Goal: Transaction & Acquisition: Purchase product/service

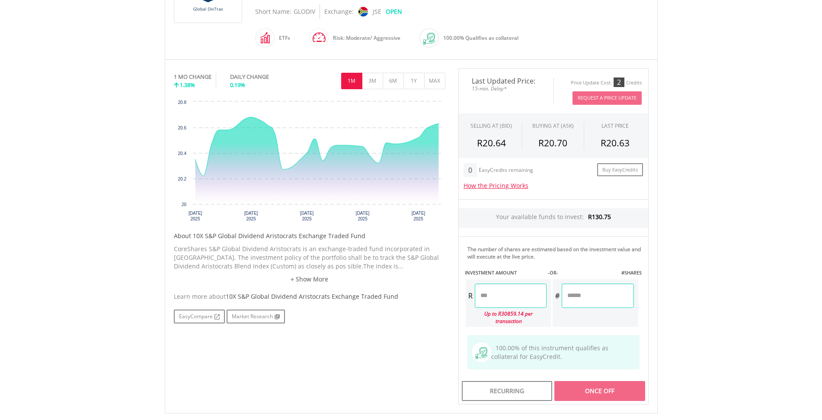
scroll to position [248, 0]
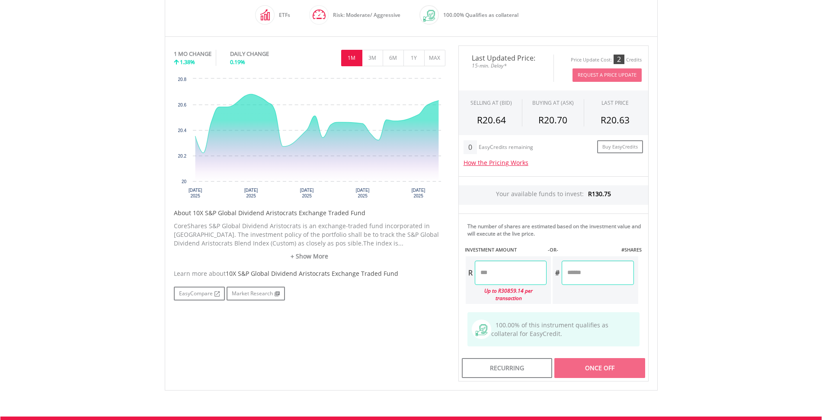
click at [584, 276] on input "number" at bounding box center [598, 272] width 72 height 24
type input "*"
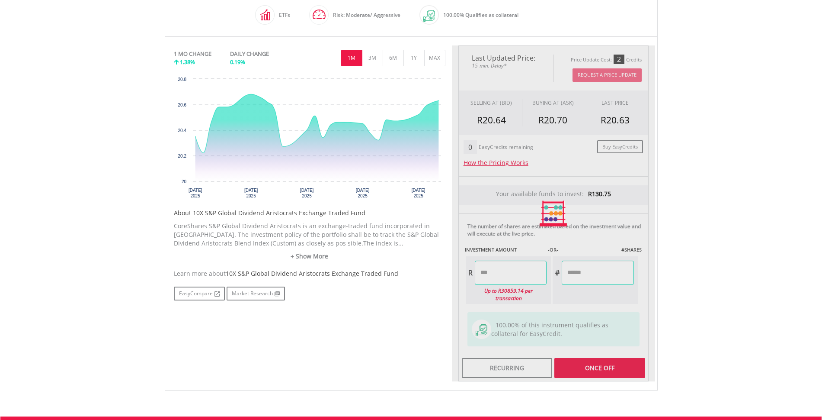
click at [514, 271] on div "Last Updated Price: 15-min. Delay* Price Update Cost: 2 Credits Request A Price…" at bounding box center [553, 213] width 203 height 336
type input "*****"
drag, startPoint x: 601, startPoint y: 273, endPoint x: 569, endPoint y: 273, distance: 32.0
click at [569, 273] on div "Last Updated Price: 15-min. Delay* Price Update Cost: 2 Credits Request A Price…" at bounding box center [553, 213] width 203 height 336
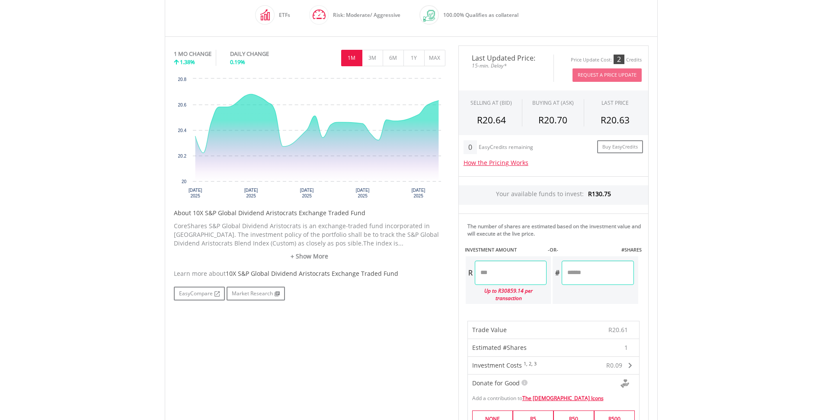
drag, startPoint x: 578, startPoint y: 273, endPoint x: 562, endPoint y: 273, distance: 15.2
click at [562, 273] on div "# *" at bounding box center [593, 272] width 81 height 24
type input "*"
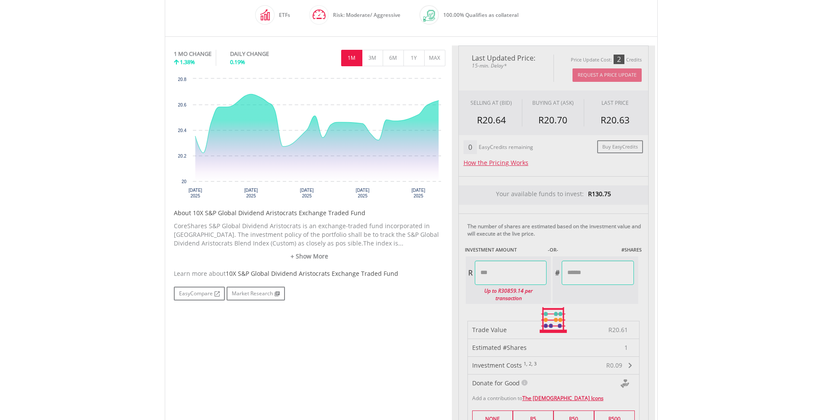
click at [531, 276] on div "Last Updated Price: 15-min. Delay* Price Update Cost: 2 Credits Request A Price…" at bounding box center [553, 319] width 203 height 549
type input "*****"
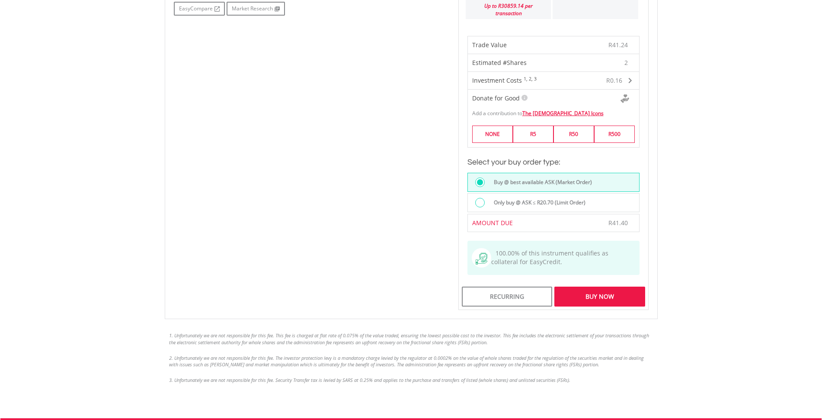
scroll to position [537, 0]
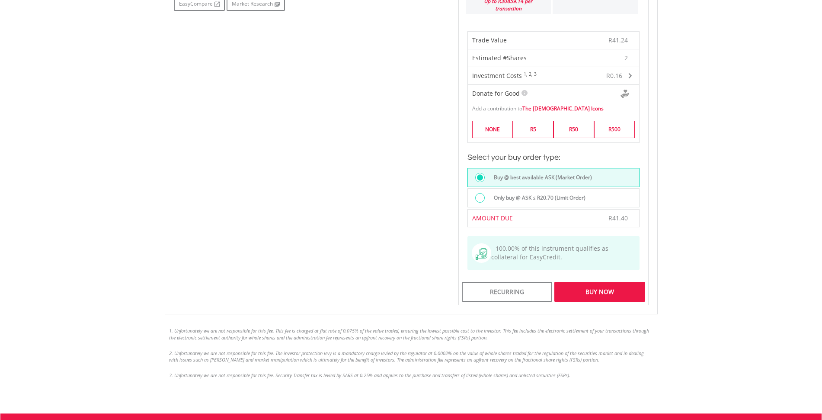
click at [626, 287] on div "Buy Now" at bounding box center [600, 292] width 90 height 20
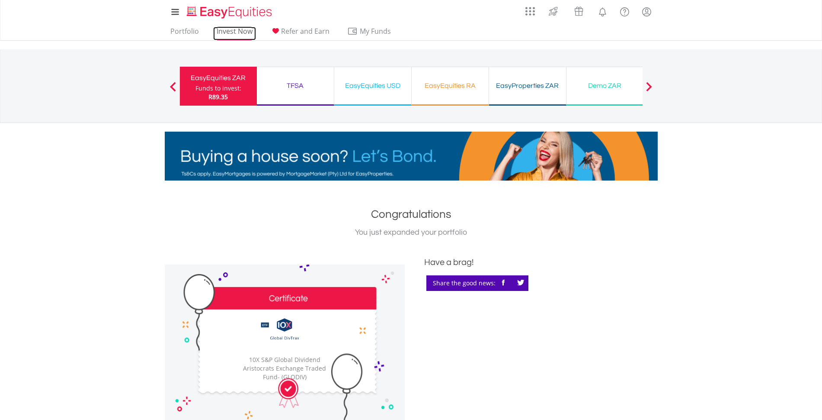
click at [237, 31] on link "Invest Now" at bounding box center [234, 33] width 43 height 13
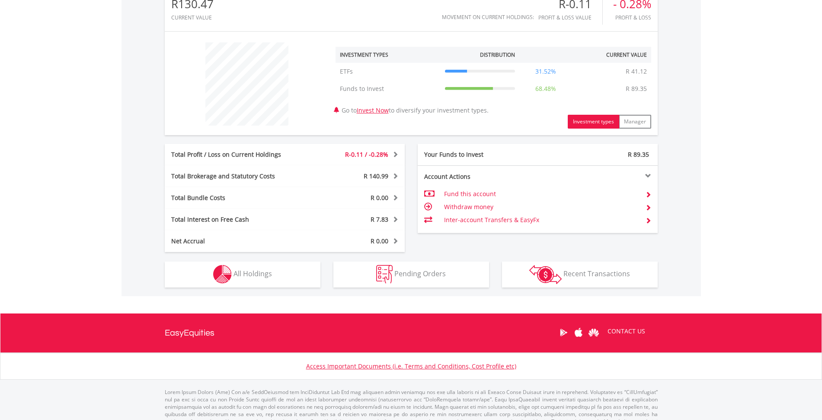
scroll to position [293, 0]
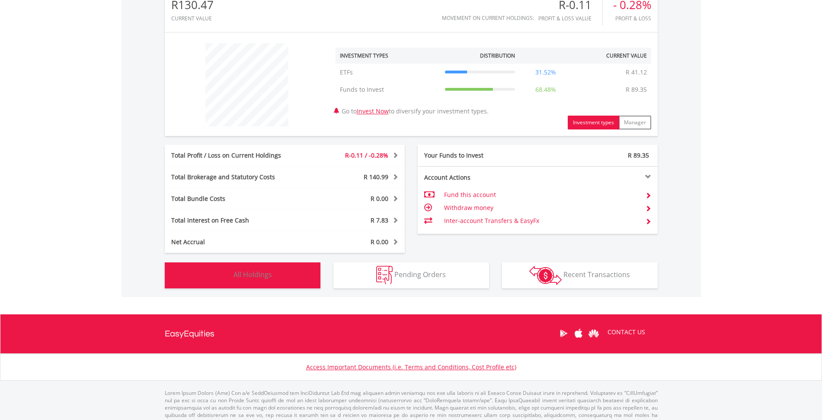
click at [267, 269] on button "Holdings All Holdings" at bounding box center [243, 275] width 156 height 26
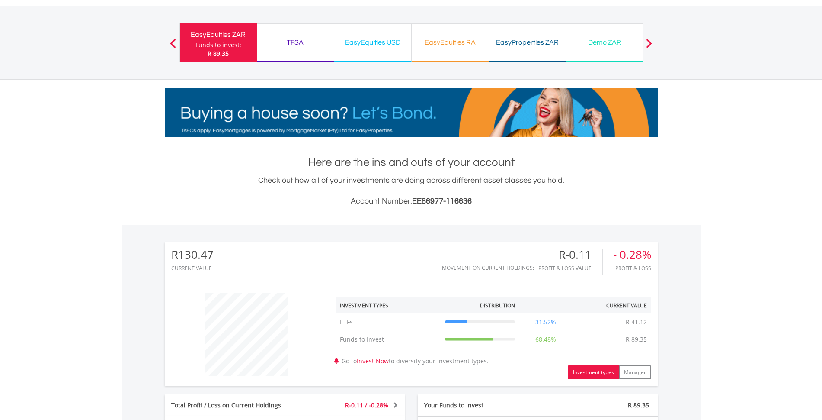
scroll to position [0, 0]
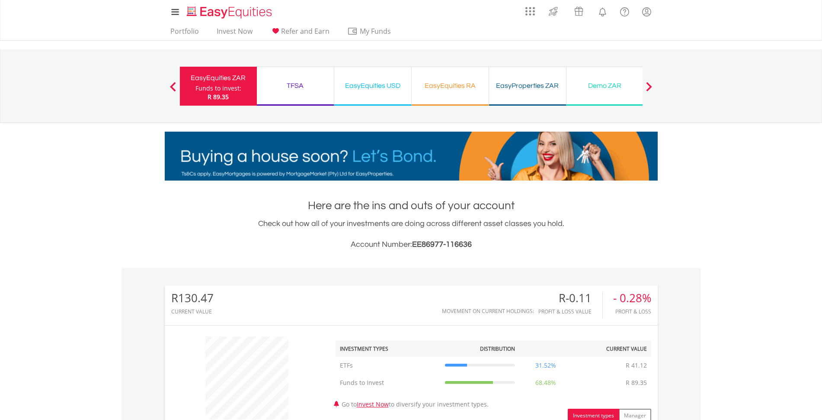
click at [286, 89] on div "TFSA" at bounding box center [295, 86] width 67 height 12
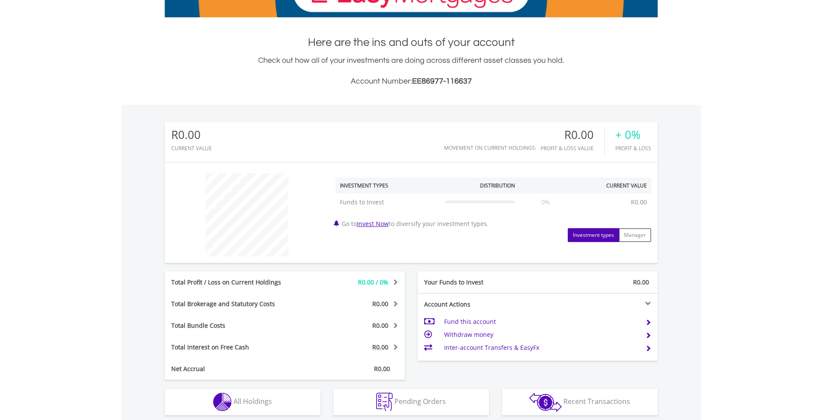
scroll to position [260, 0]
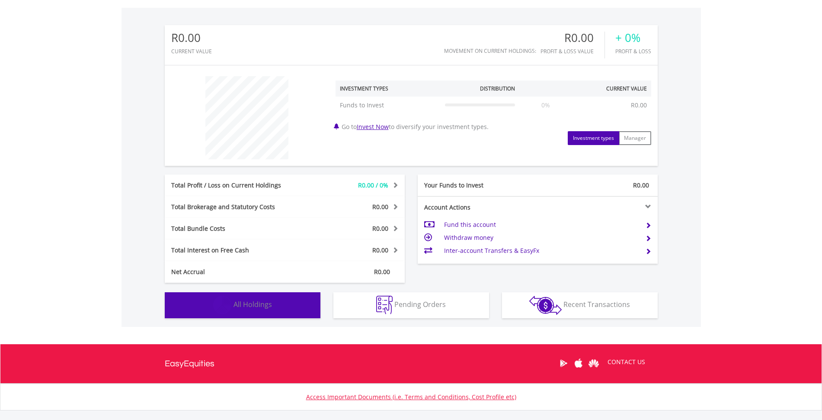
click at [267, 308] on span "All Holdings" at bounding box center [253, 304] width 39 height 10
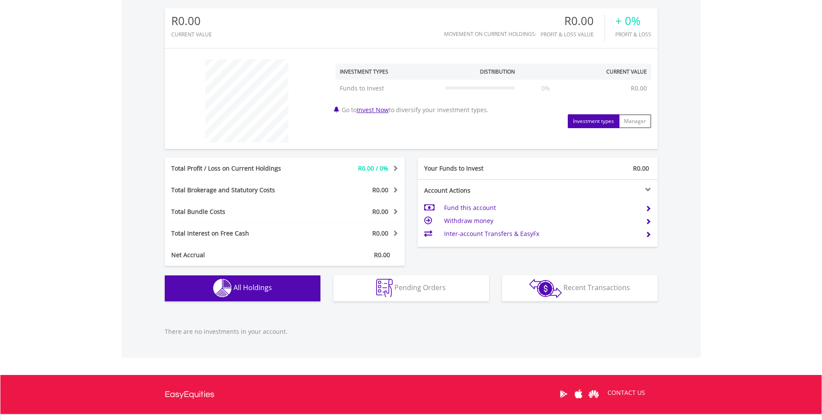
scroll to position [0, 0]
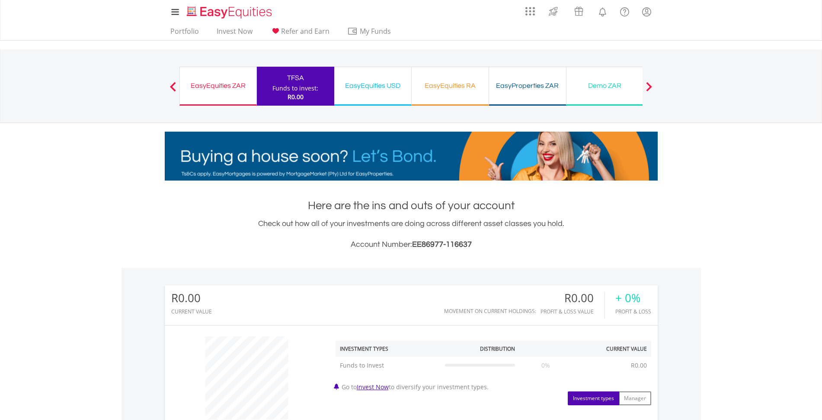
click at [206, 94] on div "EasyEquities ZAR Funds to invest: R0.00" at bounding box center [218, 86] width 77 height 39
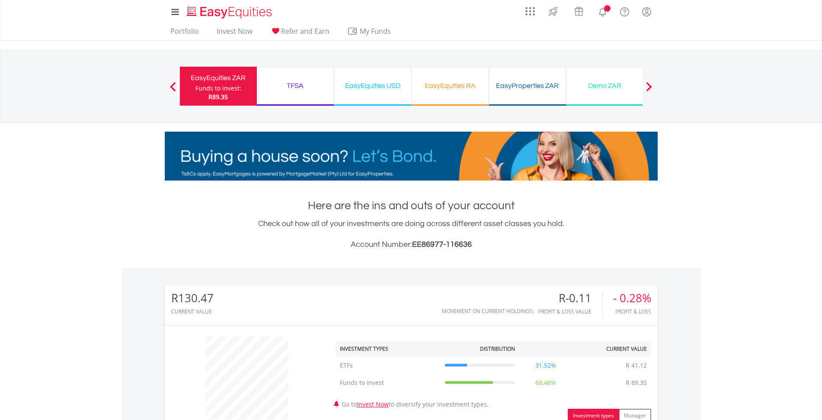
scroll to position [83, 164]
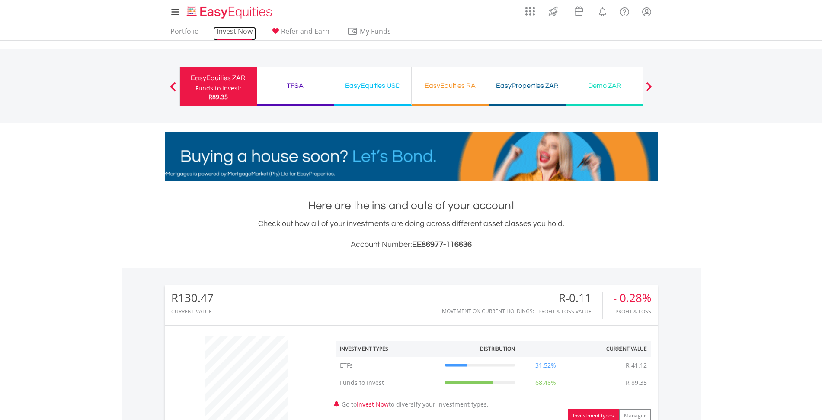
click at [230, 31] on link "Invest Now" at bounding box center [234, 33] width 43 height 13
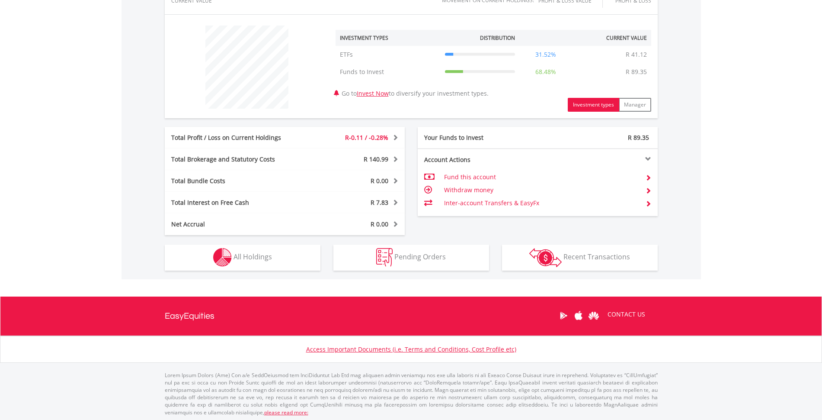
scroll to position [83, 164]
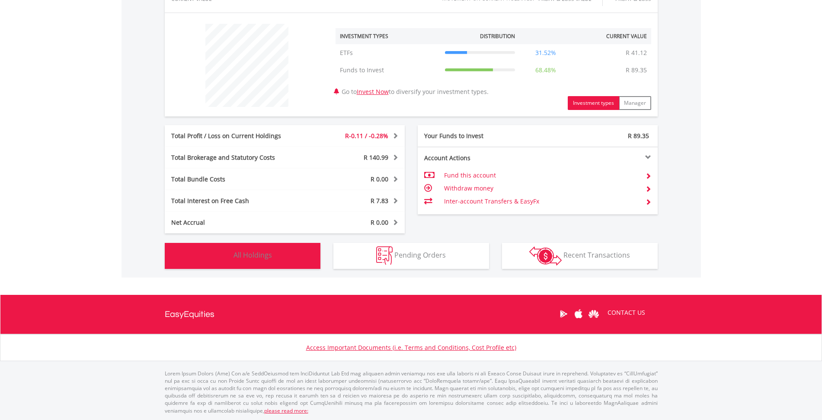
click at [263, 256] on span "All Holdings" at bounding box center [253, 255] width 39 height 10
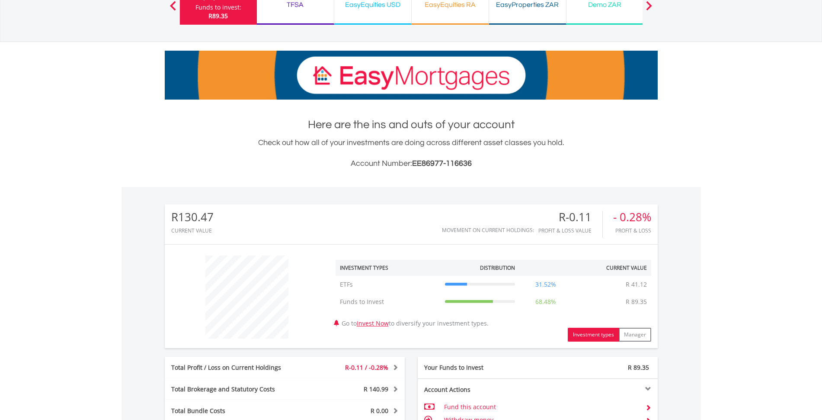
scroll to position [0, 0]
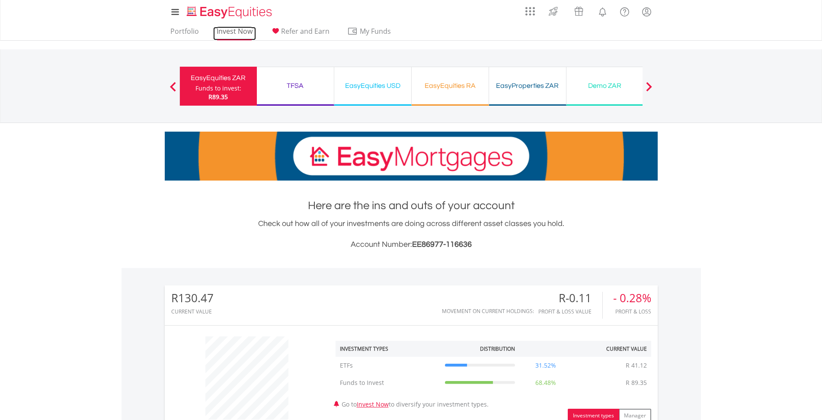
click at [238, 31] on link "Invest Now" at bounding box center [234, 33] width 43 height 13
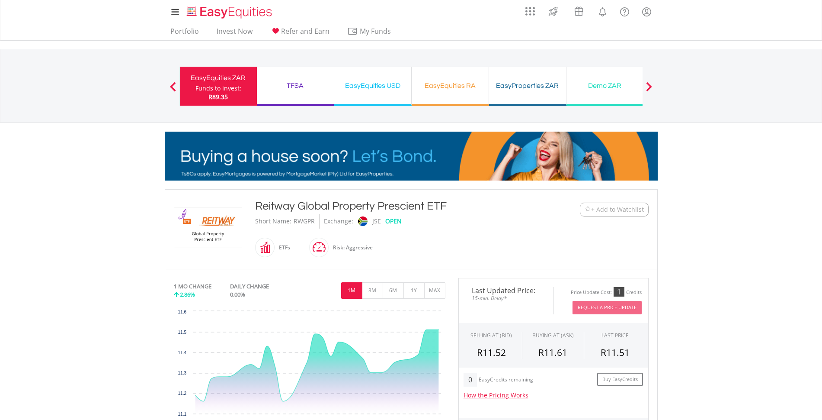
drag, startPoint x: 255, startPoint y: 206, endPoint x: 468, endPoint y: 209, distance: 212.4
click at [468, 209] on div "Reitway Global Property Prescient ETF" at bounding box center [391, 206] width 272 height 16
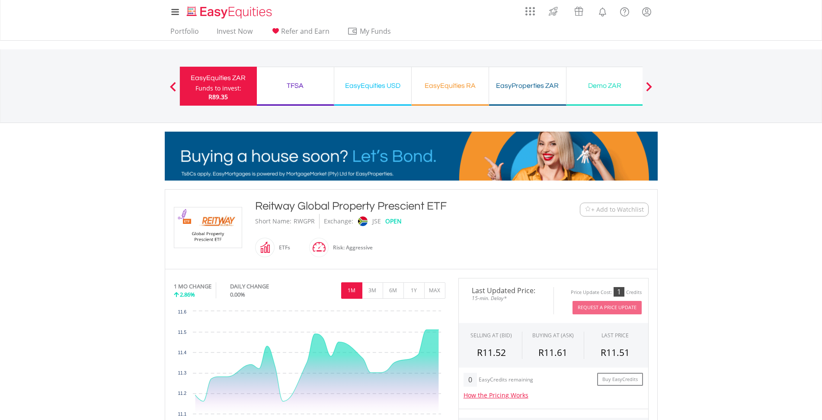
copy div "Reitway Global Property Prescient ETF"
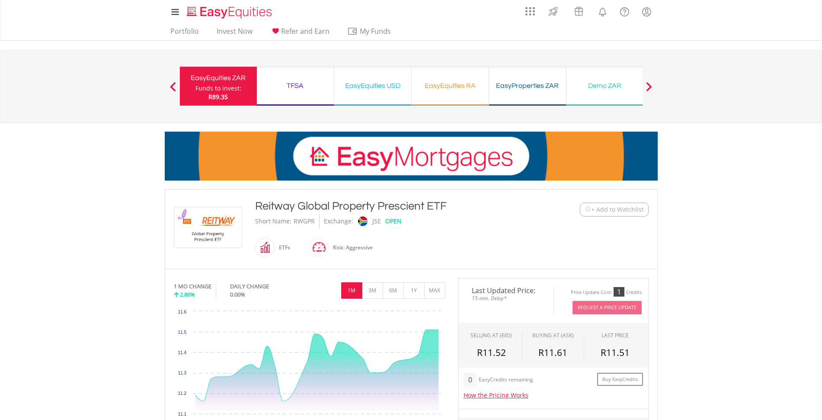
click at [517, 254] on div "Reitway Global Property Prescient ETF Short Name: RWGPR Exchange: JSE OPEN ETFs" at bounding box center [391, 229] width 285 height 62
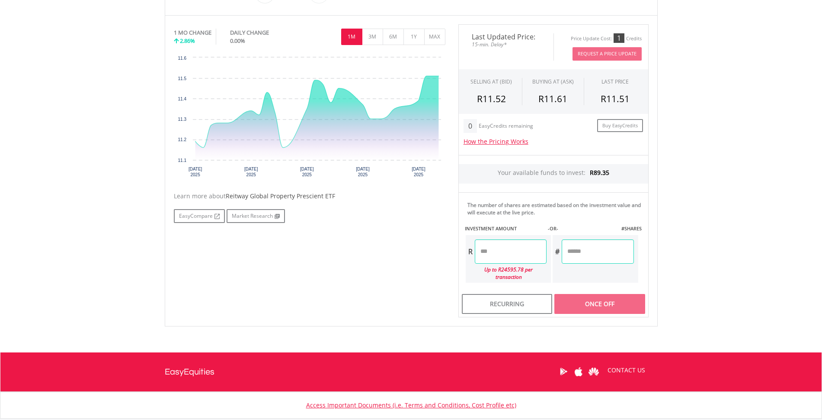
scroll to position [291, 0]
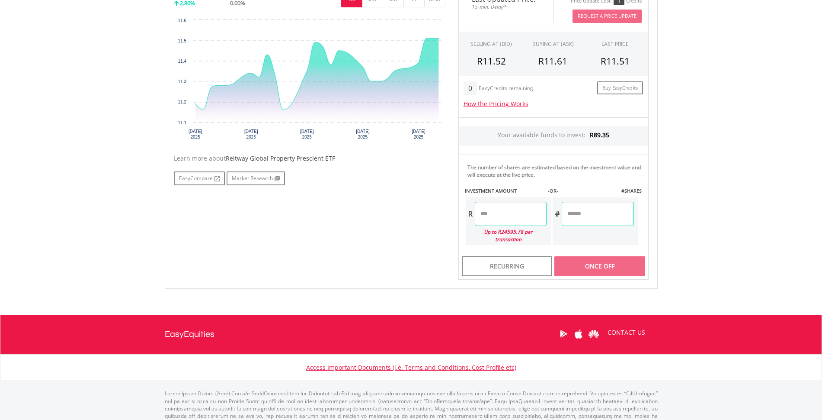
click at [589, 217] on input "number" at bounding box center [598, 214] width 72 height 24
type input "*"
click at [518, 216] on div "Last Updated Price: 15-min. Delay* Price Update Cost: 1 Credits Request A Price…" at bounding box center [553, 133] width 203 height 293
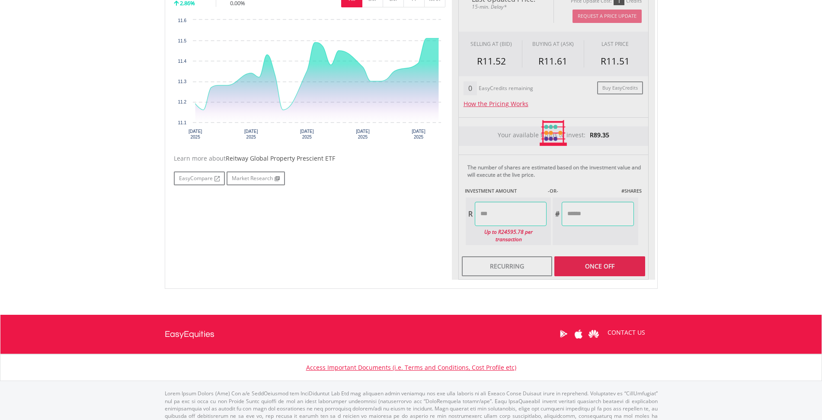
type input "*****"
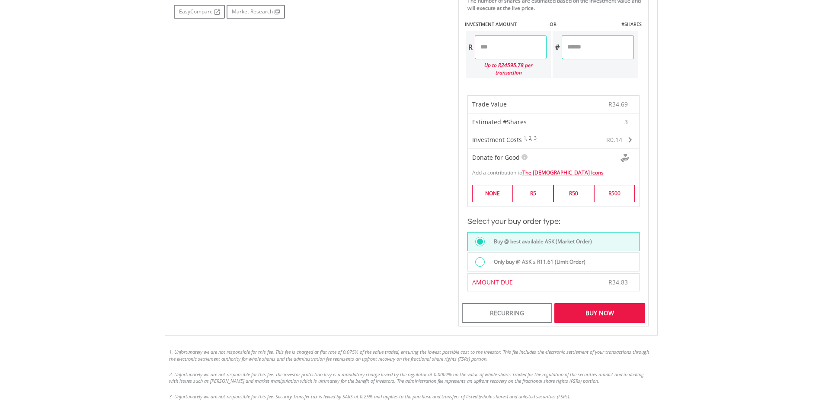
scroll to position [464, 0]
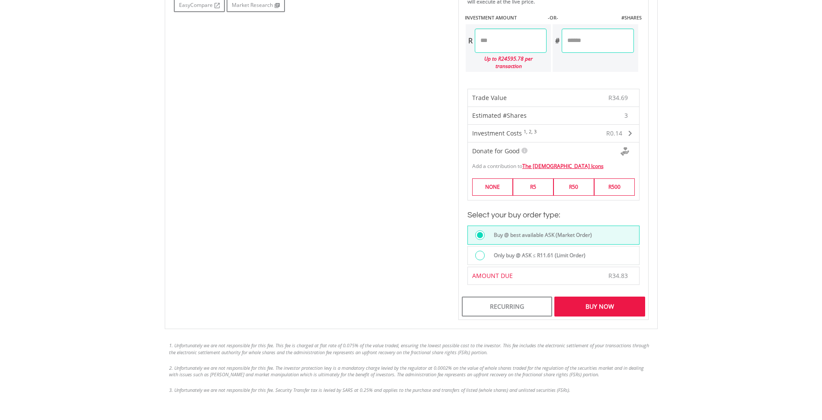
click at [605, 300] on div "Buy Now" at bounding box center [600, 306] width 90 height 20
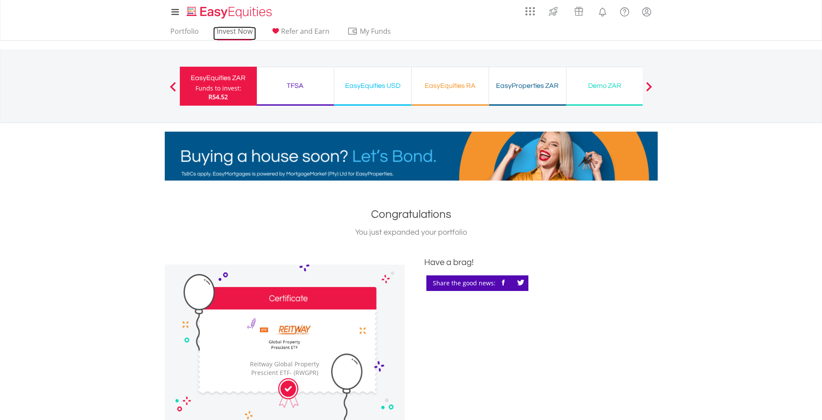
click at [235, 33] on link "Invest Now" at bounding box center [234, 33] width 43 height 13
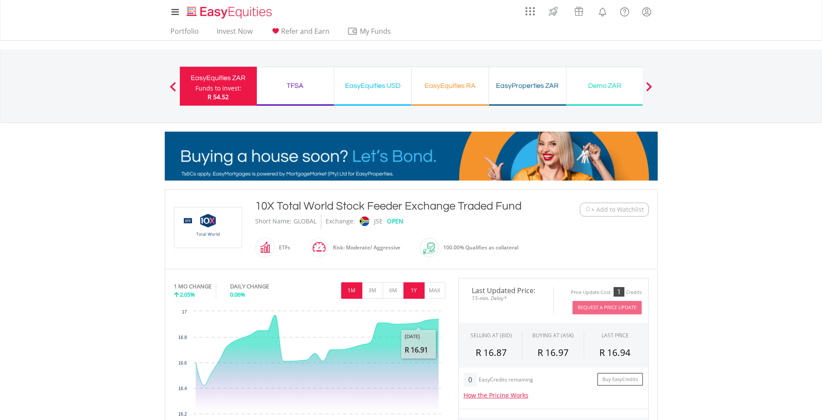
click at [417, 292] on button "1Y" at bounding box center [414, 290] width 21 height 16
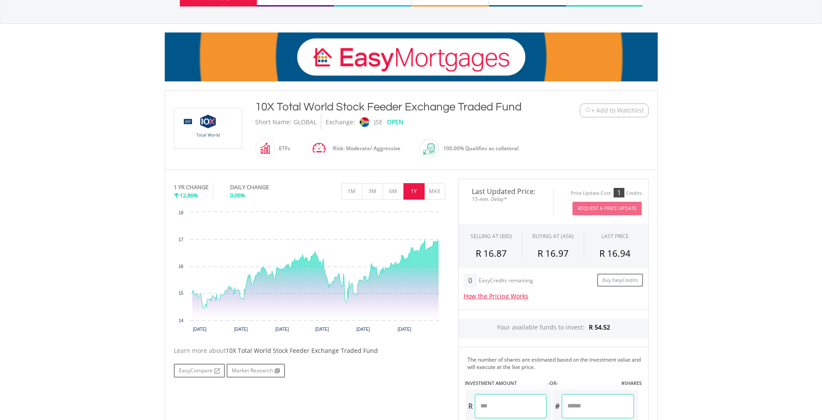
scroll to position [79, 0]
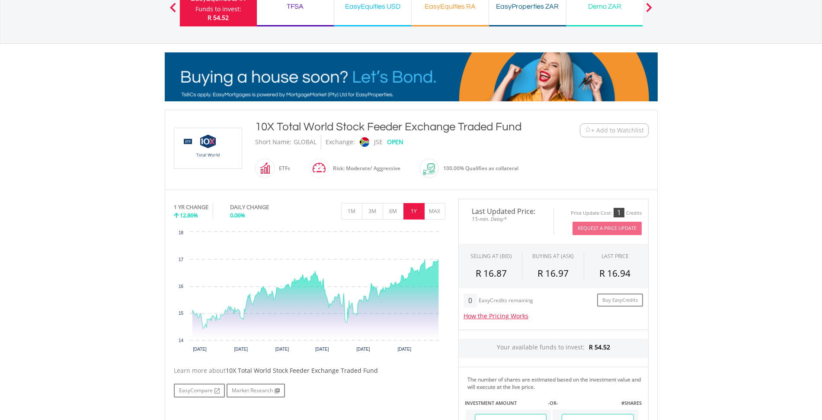
drag, startPoint x: 256, startPoint y: 125, endPoint x: 521, endPoint y: 131, distance: 265.7
click at [521, 131] on div "10X Total World Stock Feeder Exchange Traded Fund" at bounding box center [391, 127] width 272 height 16
copy div "10X Total World Stock Feeder Exchange Traded Fund"
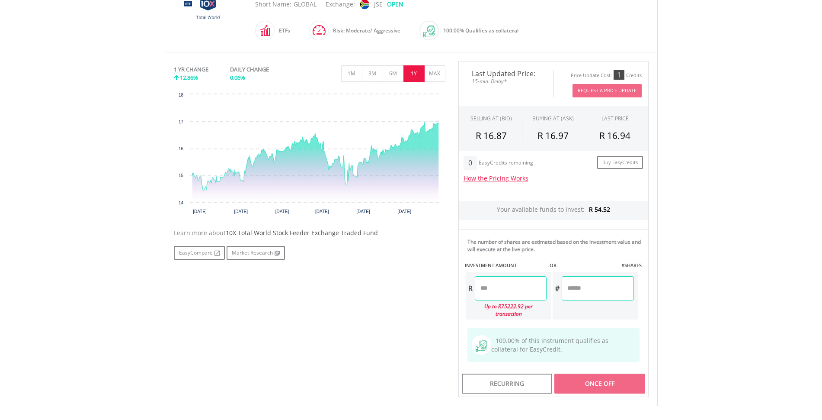
scroll to position [238, 0]
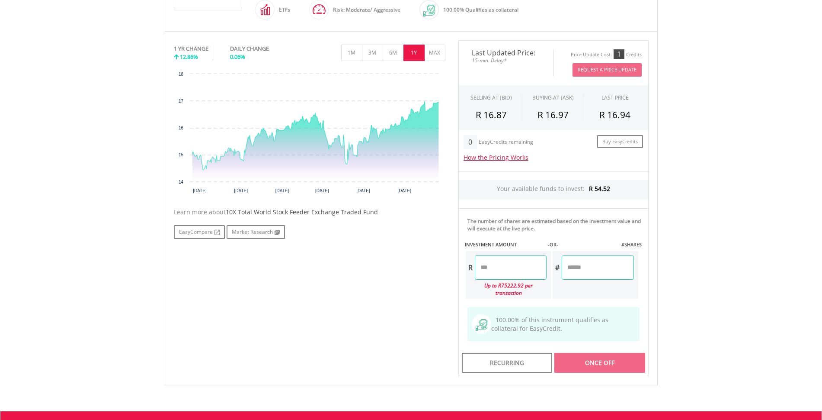
click at [584, 269] on input "number" at bounding box center [598, 267] width 72 height 24
type input "*"
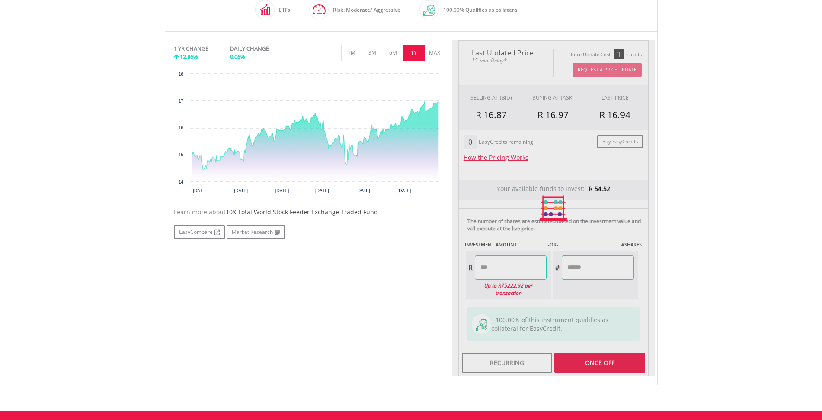
click at [511, 269] on div "Last Updated Price: 15-min. Delay* Price Update Cost: 1 Credits Request A Price…" at bounding box center [553, 208] width 203 height 336
type input "*****"
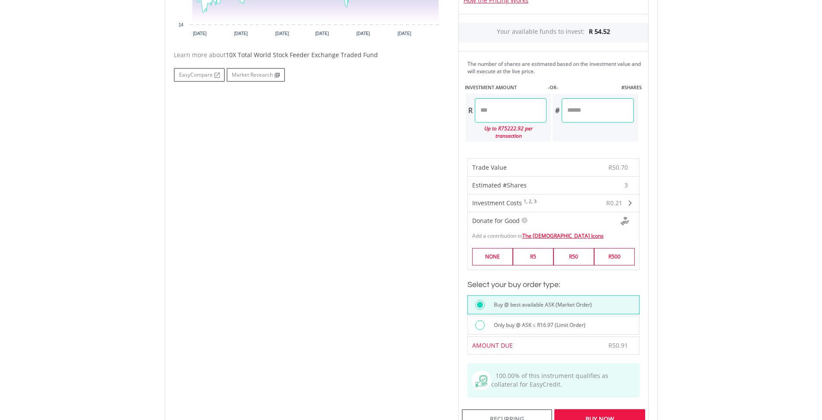
scroll to position [402, 0]
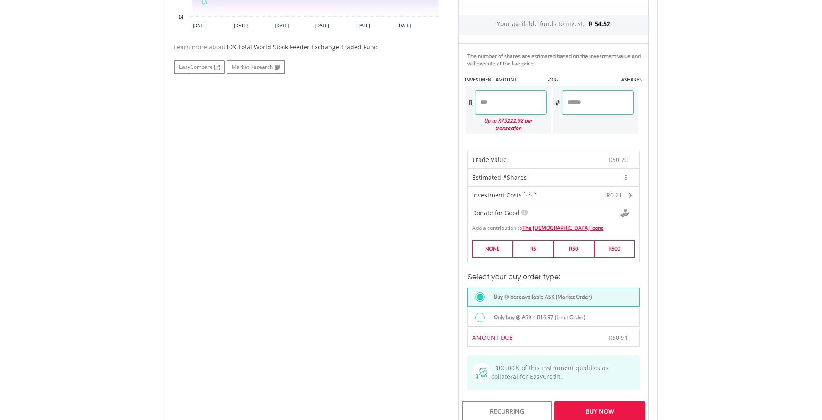
click at [593, 405] on div "Buy Now" at bounding box center [600, 411] width 90 height 20
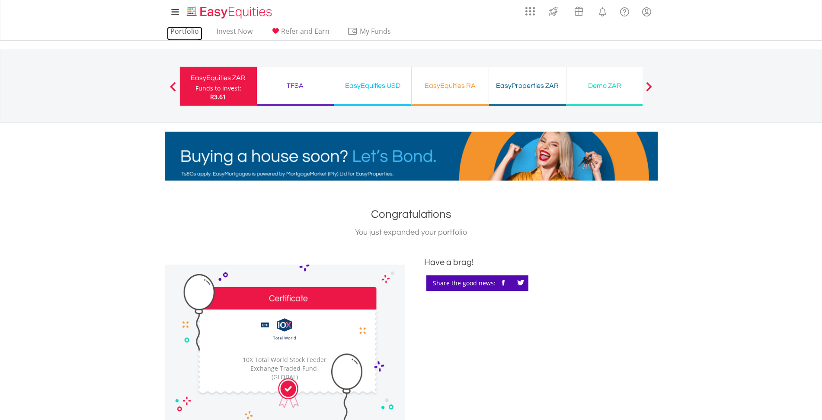
click at [180, 29] on link "Portfolio" at bounding box center [184, 33] width 35 height 13
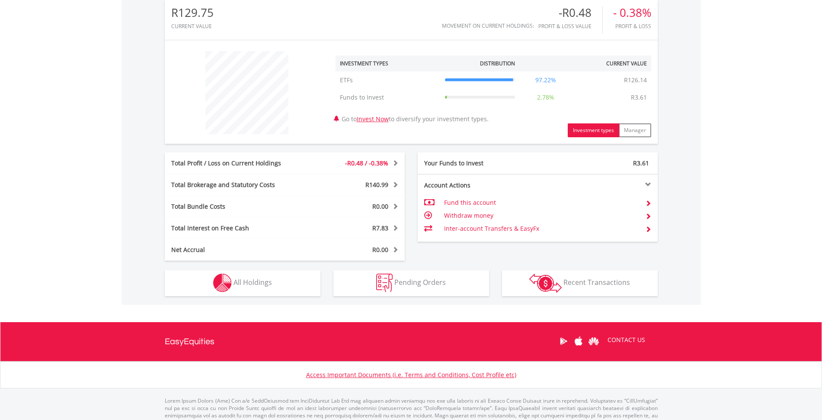
scroll to position [312, 0]
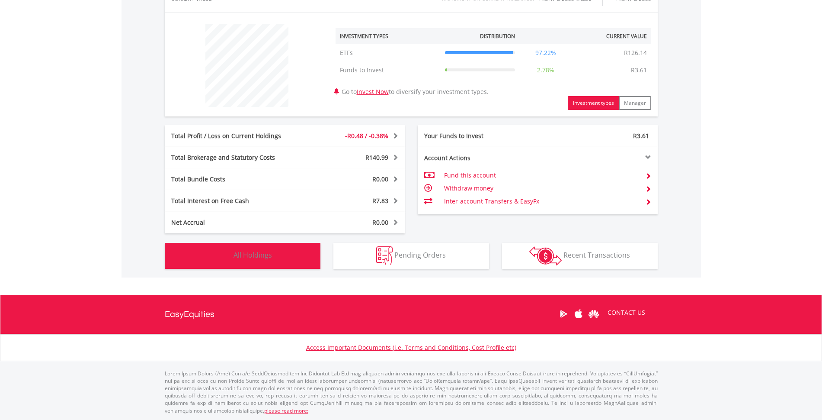
click at [284, 255] on button "Holdings All Holdings" at bounding box center [243, 256] width 156 height 26
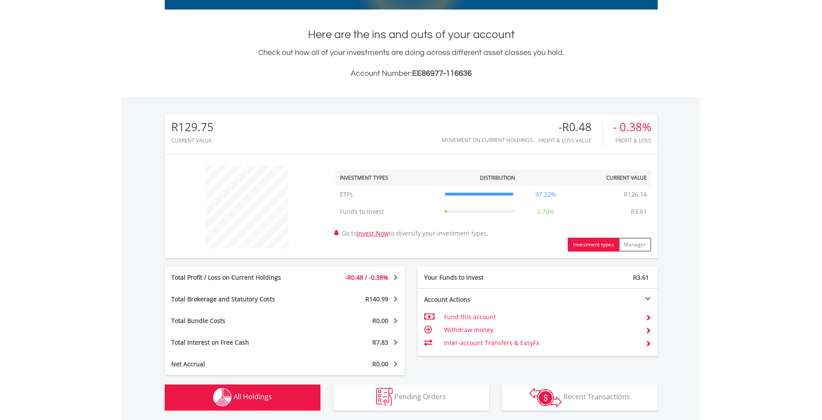
scroll to position [0, 0]
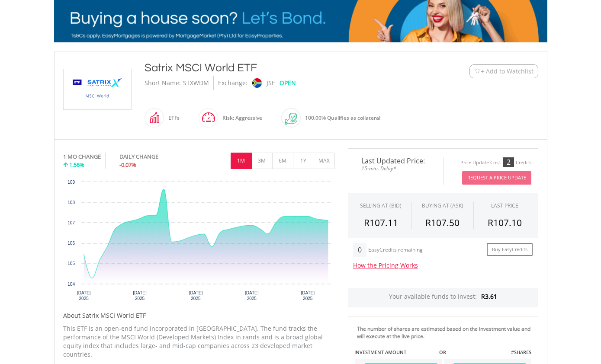
scroll to position [154, 0]
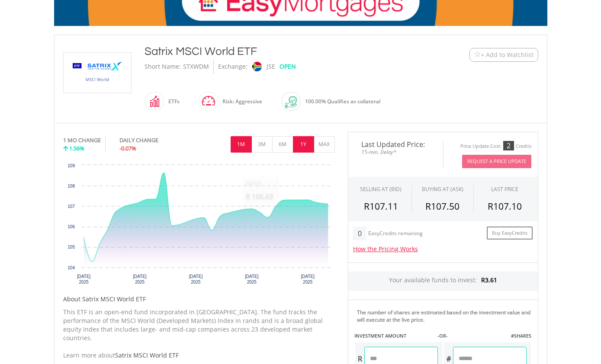
click at [310, 151] on button "1Y" at bounding box center [303, 144] width 21 height 16
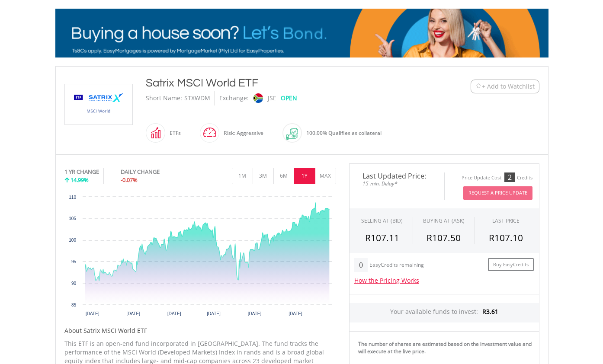
scroll to position [115, 0]
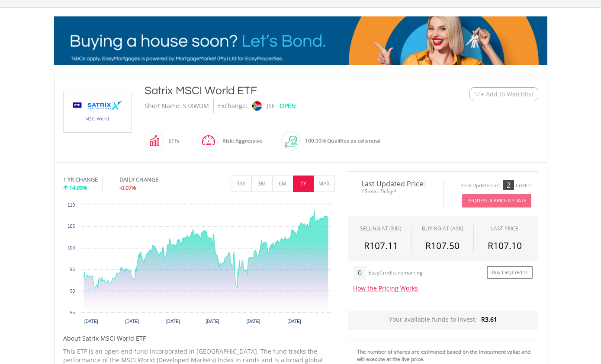
drag, startPoint x: 145, startPoint y: 92, endPoint x: 195, endPoint y: 89, distance: 49.4
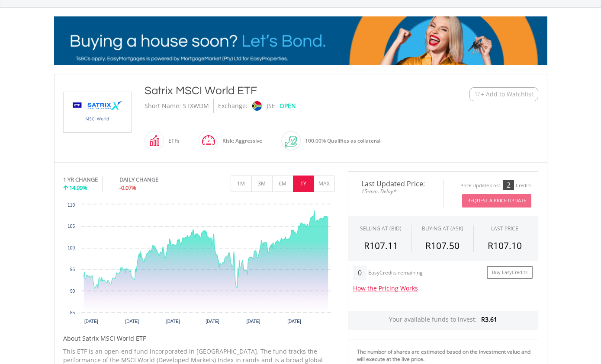
click at [195, 89] on div "Satrix MSCI World ETF" at bounding box center [281, 91] width 272 height 16
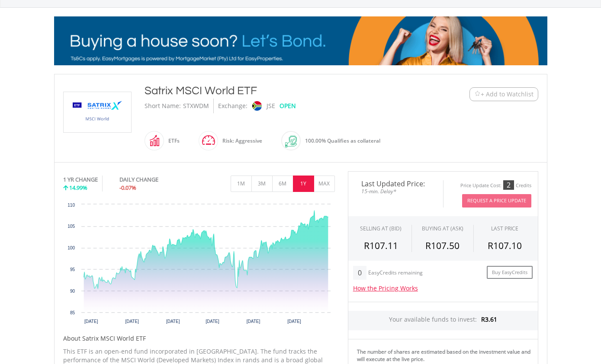
click at [516, 93] on span "+ Add to Watchlist" at bounding box center [507, 94] width 53 height 9
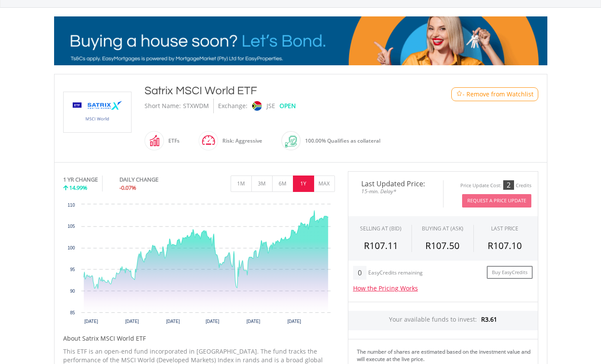
click at [147, 90] on div "Satrix MSCI World ETF" at bounding box center [281, 91] width 272 height 16
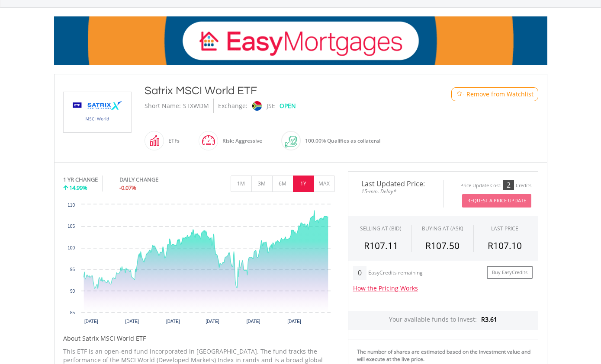
click at [147, 90] on div "Satrix MSCI World ETF" at bounding box center [281, 91] width 272 height 16
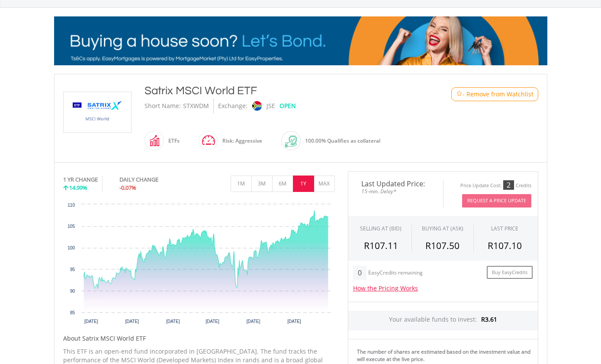
drag, startPoint x: 148, startPoint y: 90, endPoint x: 252, endPoint y: 89, distance: 103.8
click at [252, 89] on div "Satrix MSCI World ETF" at bounding box center [281, 91] width 272 height 16
drag, startPoint x: 143, startPoint y: 90, endPoint x: 257, endPoint y: 89, distance: 113.8
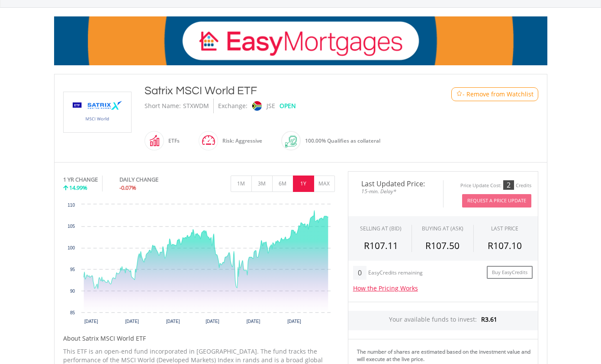
click at [257, 89] on div "Satrix MSCI World ETF Short Name: STXWDM Exchange: JSE OPEN ETFs" at bounding box center [280, 118] width 285 height 71
copy div "Satrix MSCI World ETF"
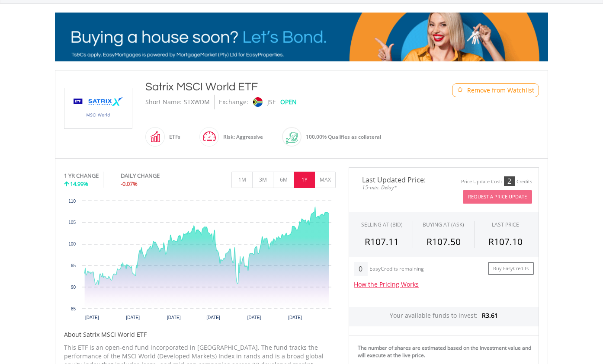
scroll to position [0, 0]
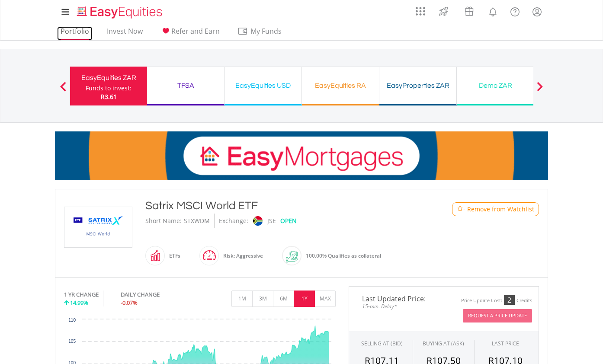
click at [79, 31] on link "Portfolio" at bounding box center [74, 33] width 35 height 13
